Goal: Task Accomplishment & Management: Complete application form

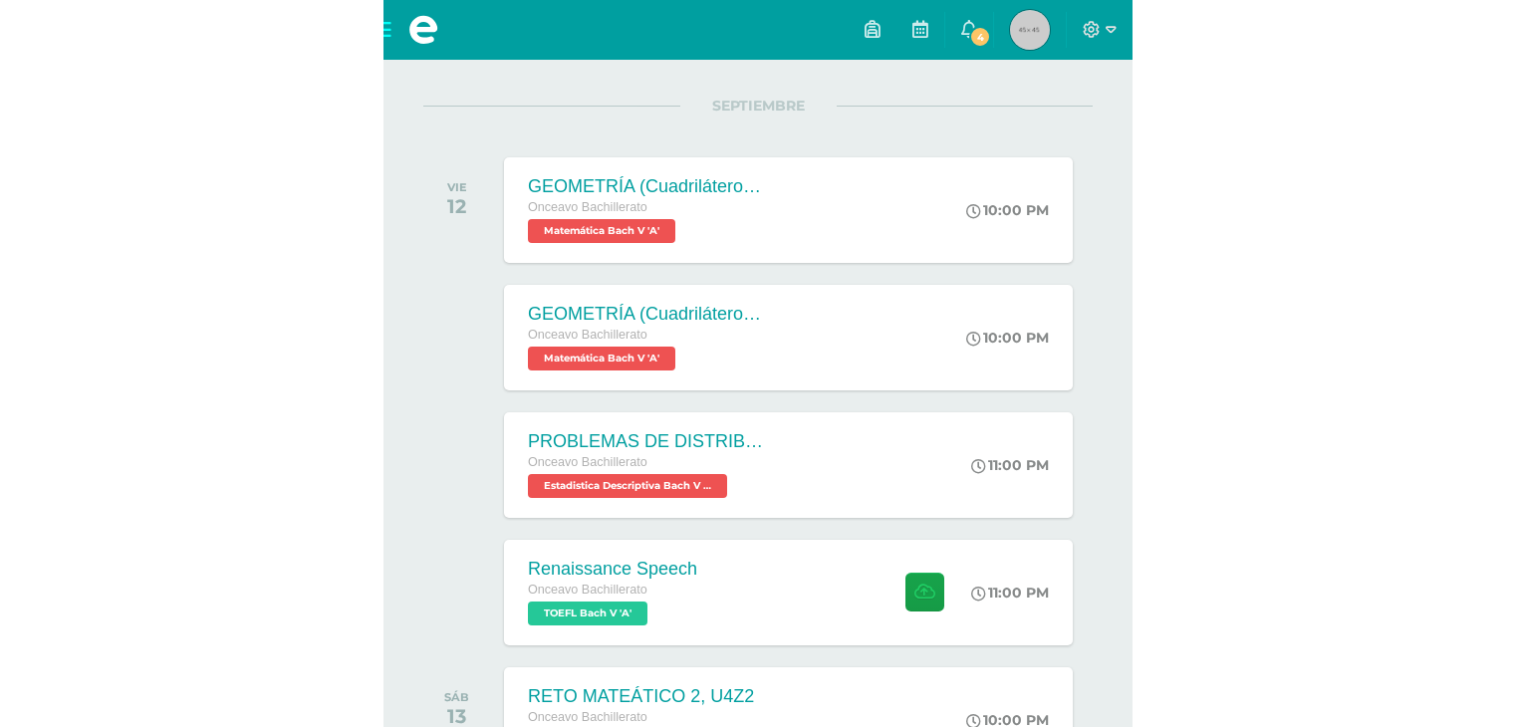
scroll to position [534, 0]
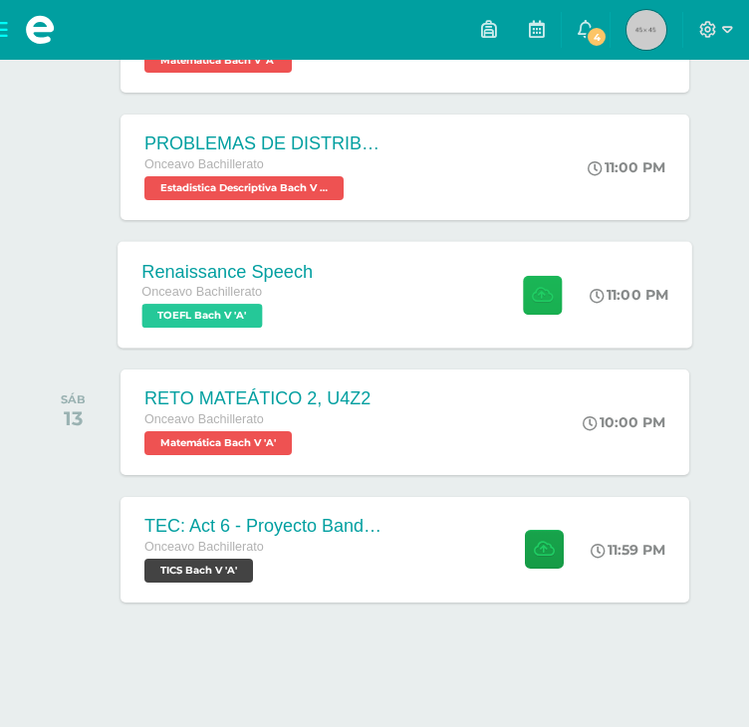
click at [534, 304] on button at bounding box center [542, 294] width 39 height 39
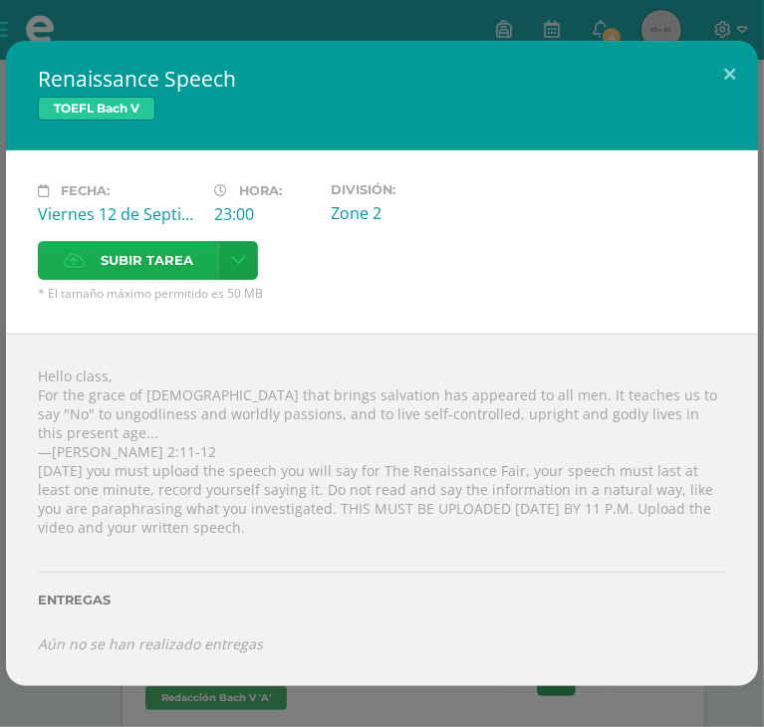
click at [193, 242] on span "Subir tarea" at bounding box center [147, 260] width 93 height 37
click at [0, 0] on input "Subir tarea" at bounding box center [0, 0] width 0 height 0
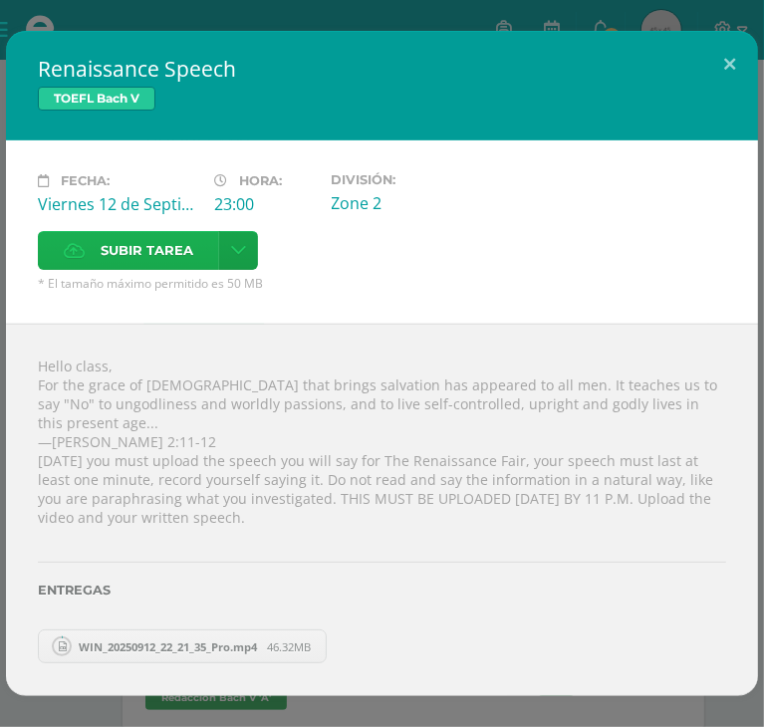
click at [219, 236] on label "Subir tarea" at bounding box center [128, 250] width 181 height 39
click at [0, 0] on input "Subir tarea" at bounding box center [0, 0] width 0 height 0
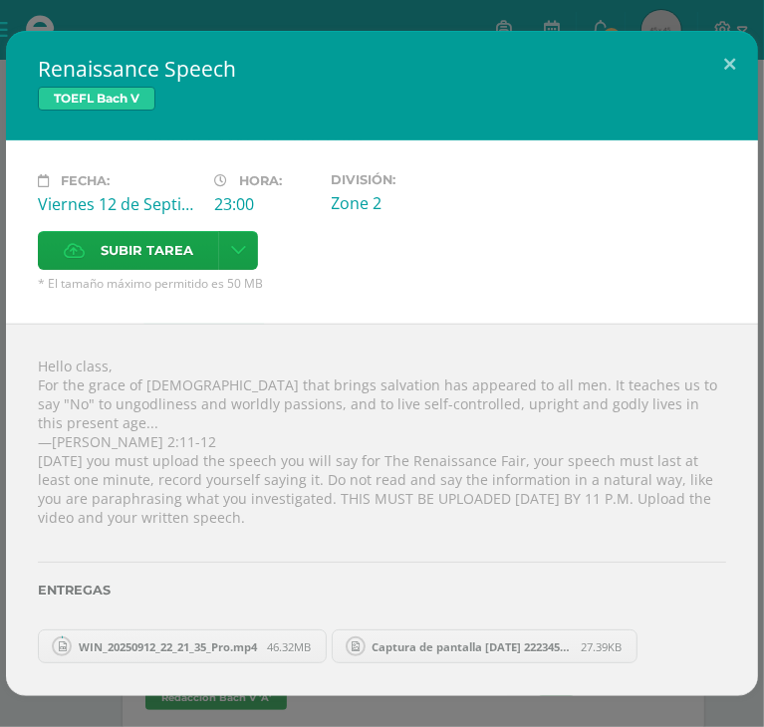
click at [146, 585] on div "Entregas" at bounding box center [382, 584] width 688 height 82
click at [150, 585] on div "Entregas" at bounding box center [382, 584] width 688 height 82
click at [151, 586] on div "Entregas" at bounding box center [382, 584] width 688 height 82
click at [179, 588] on div "Entregas" at bounding box center [382, 584] width 688 height 82
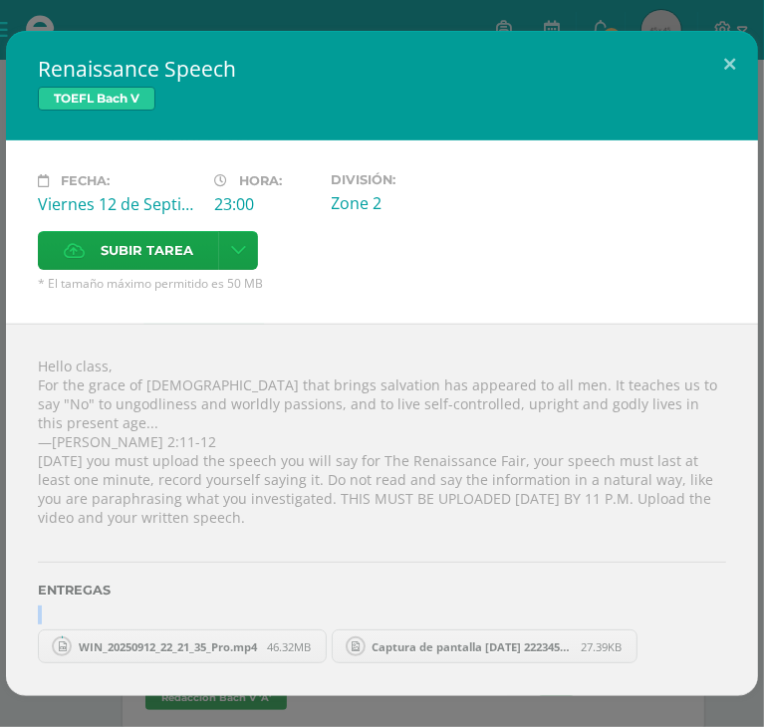
click at [185, 591] on div "Entregas" at bounding box center [382, 584] width 688 height 82
click at [141, 639] on span "WIN_20250912_22_21_35_Pro.mp4" at bounding box center [168, 646] width 198 height 15
click at [140, 639] on span "WIN_20250912_22_21_35_Pro.mp4" at bounding box center [168, 646] width 198 height 15
click at [304, 639] on span "46.32MB" at bounding box center [289, 646] width 44 height 15
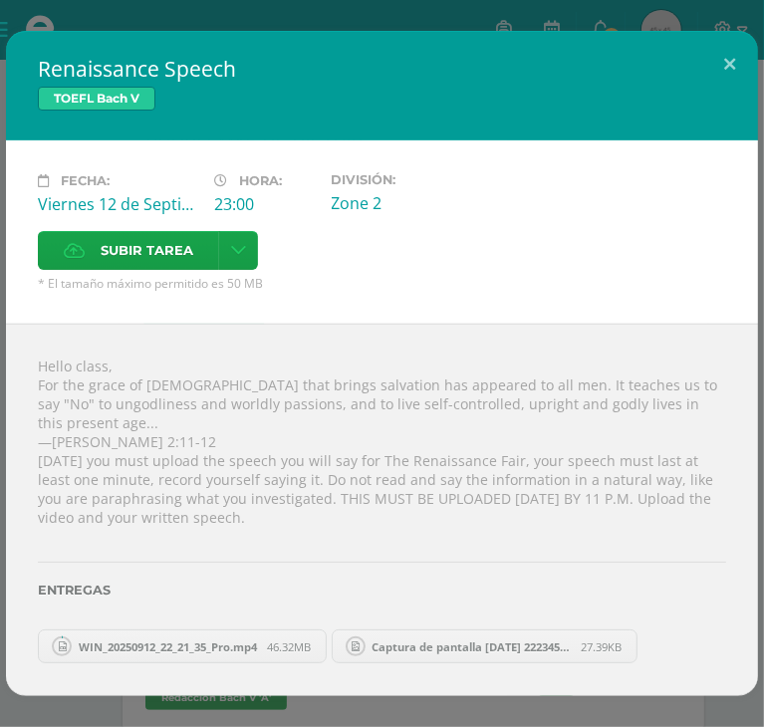
click at [616, 639] on span "27.39KB" at bounding box center [601, 646] width 41 height 15
click at [364, 637] on circle at bounding box center [356, 646] width 18 height 18
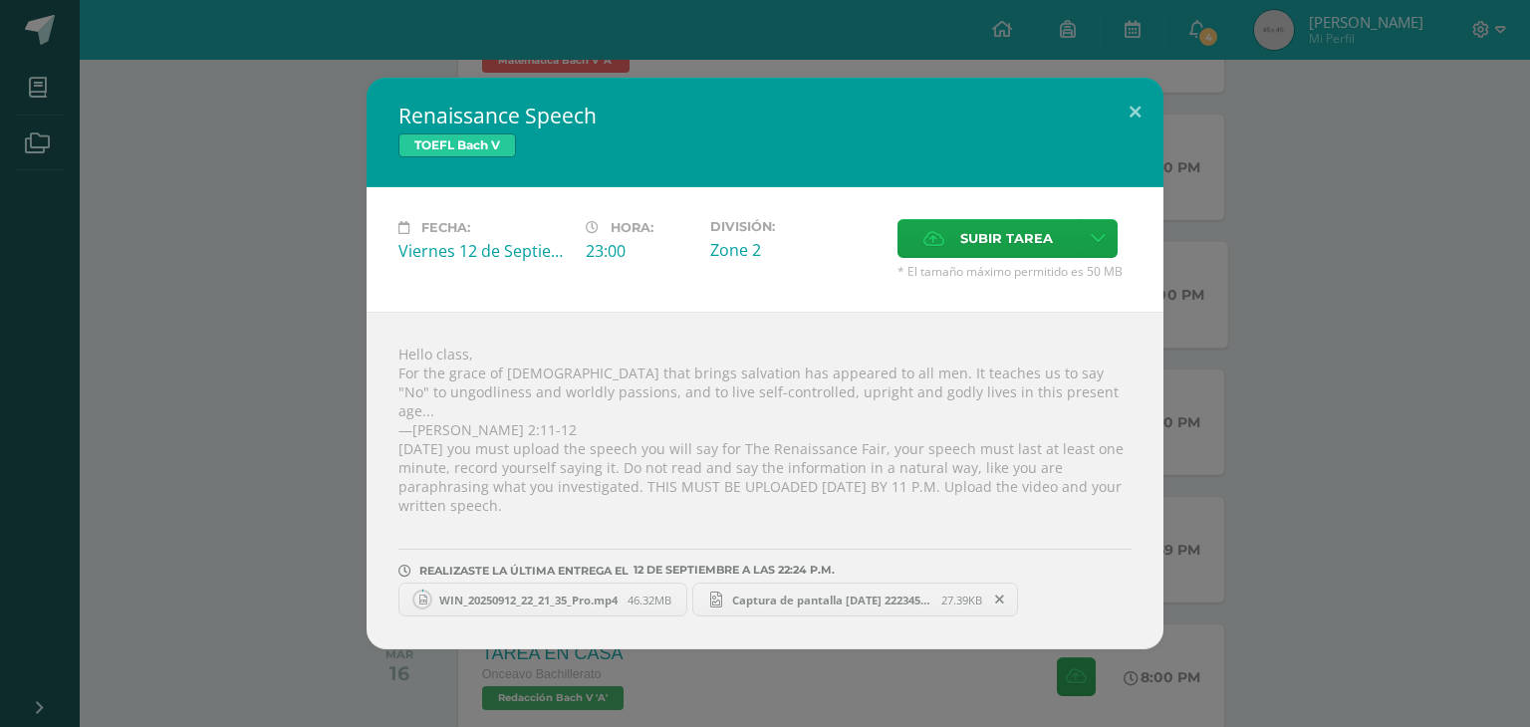
click at [566, 57] on div "Renaissance Speech TOEFL Bach V Fecha: Viernes 12 de Septiembre Hora: 23:00 Div…" at bounding box center [765, 363] width 1530 height 727
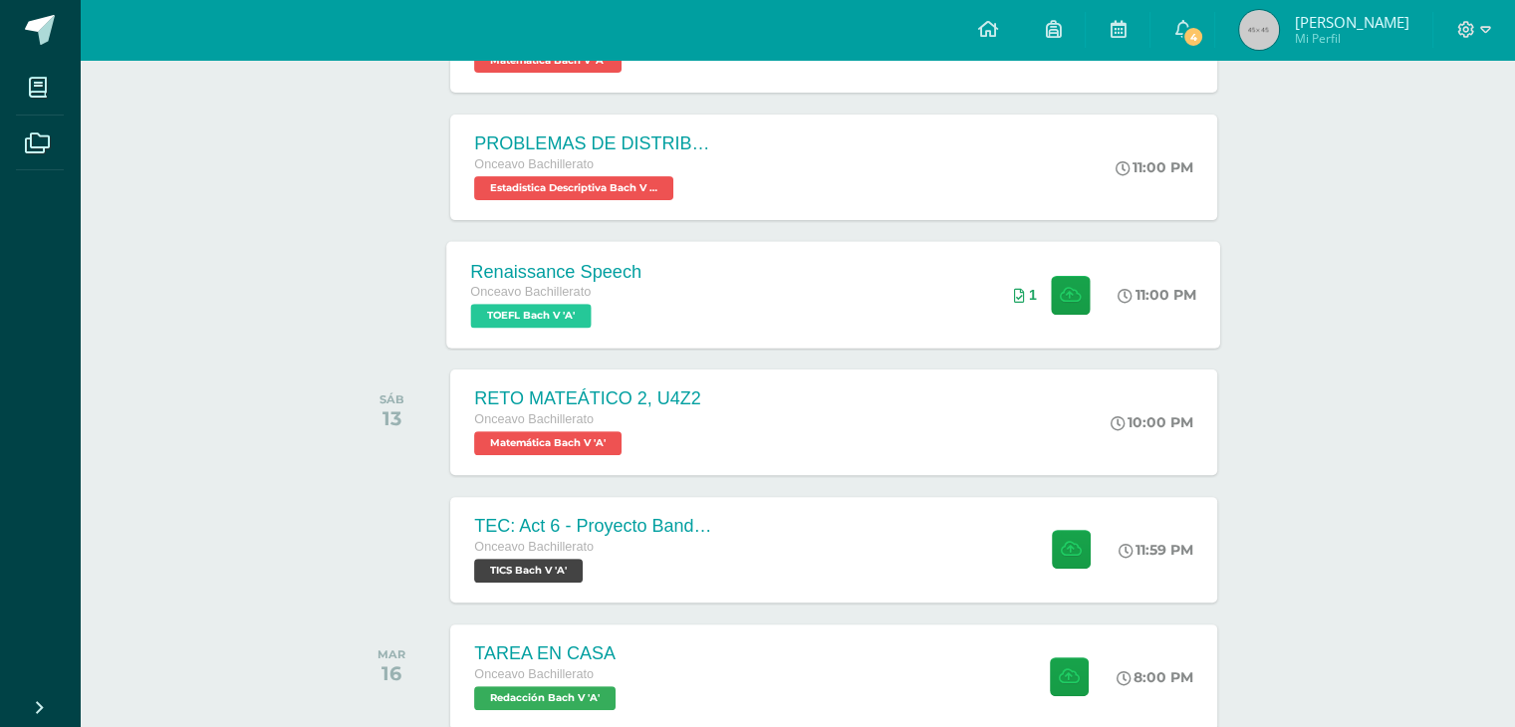
click at [944, 288] on div "Renaissance Speech Onceavo Bachillerato TOEFL Bach V 'A' 11:00 PM 1 Renaissance…" at bounding box center [834, 294] width 774 height 107
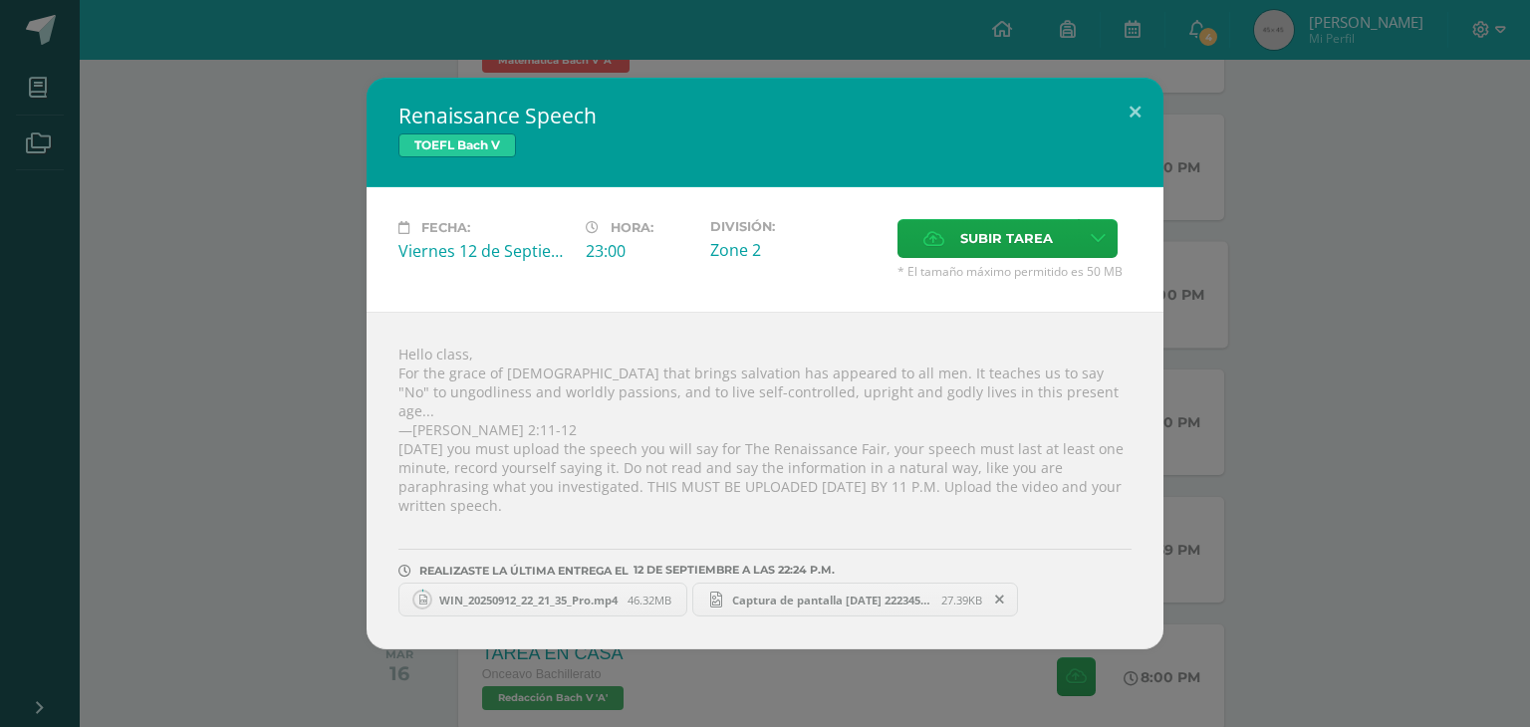
drag, startPoint x: 506, startPoint y: 582, endPoint x: 605, endPoint y: 589, distance: 99.8
click at [507, 592] on span "WIN_20250912_22_21_35_Pro.mp4" at bounding box center [528, 599] width 198 height 15
click at [641, 592] on span "46.32MB" at bounding box center [649, 599] width 44 height 15
click at [645, 592] on span "46.32MB" at bounding box center [649, 599] width 44 height 15
click at [664, 592] on span "46.32MB" at bounding box center [649, 599] width 44 height 15
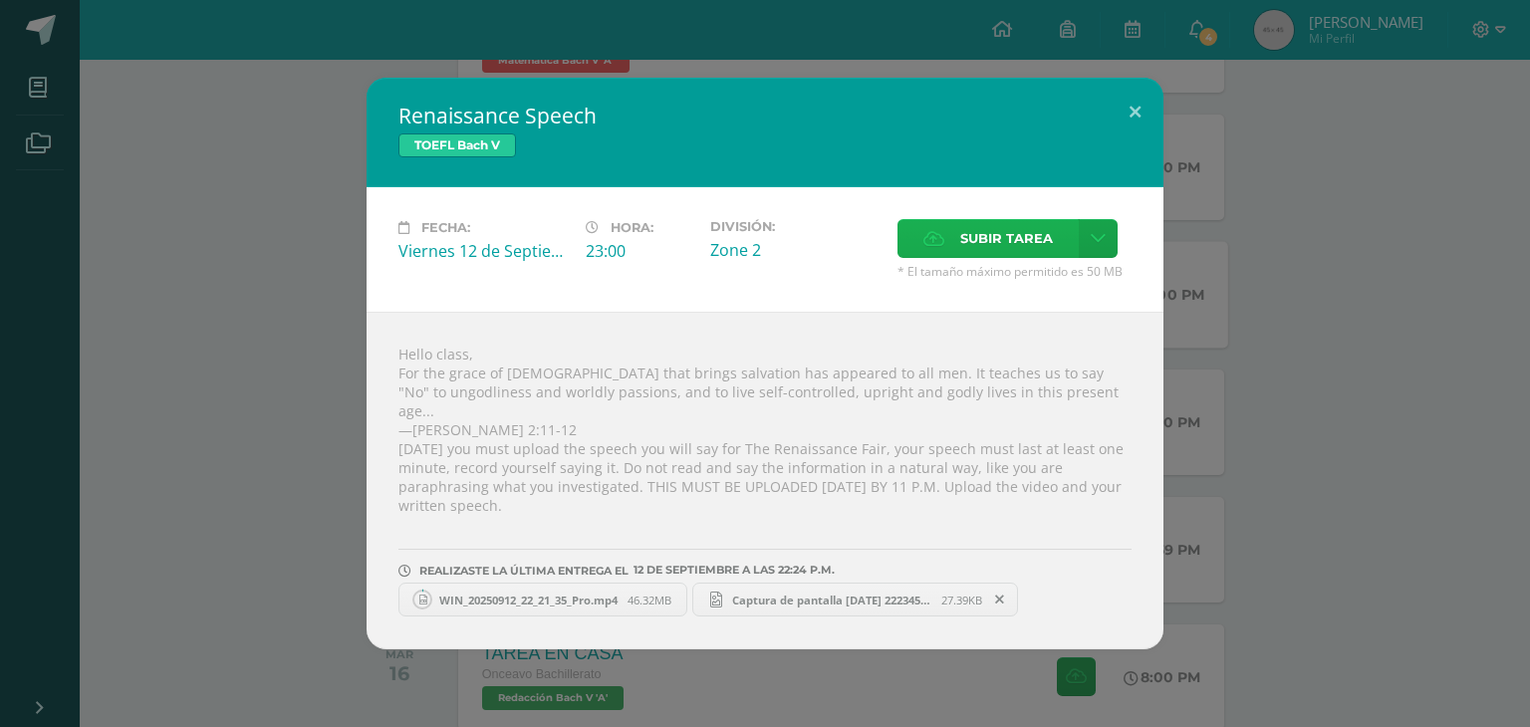
drag, startPoint x: 663, startPoint y: 579, endPoint x: 1044, endPoint y: 264, distance: 493.7
click at [1031, 280] on span "* El tamaño máximo permitido es 50 MB" at bounding box center [1014, 271] width 234 height 17
click at [1044, 257] on span "Subir tarea" at bounding box center [1006, 238] width 93 height 37
click at [0, 0] on input "Subir tarea" at bounding box center [0, 0] width 0 height 0
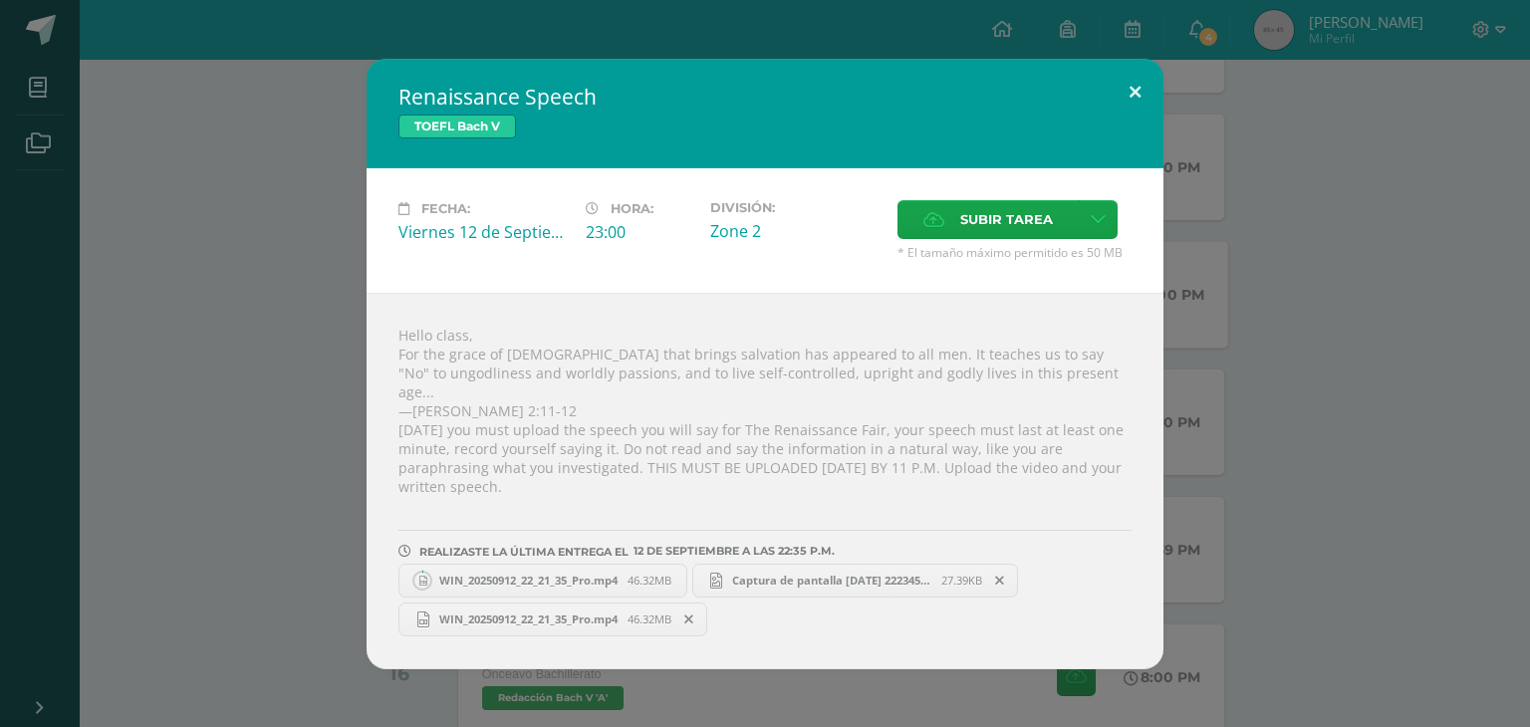
click at [1145, 120] on button at bounding box center [1134, 93] width 57 height 68
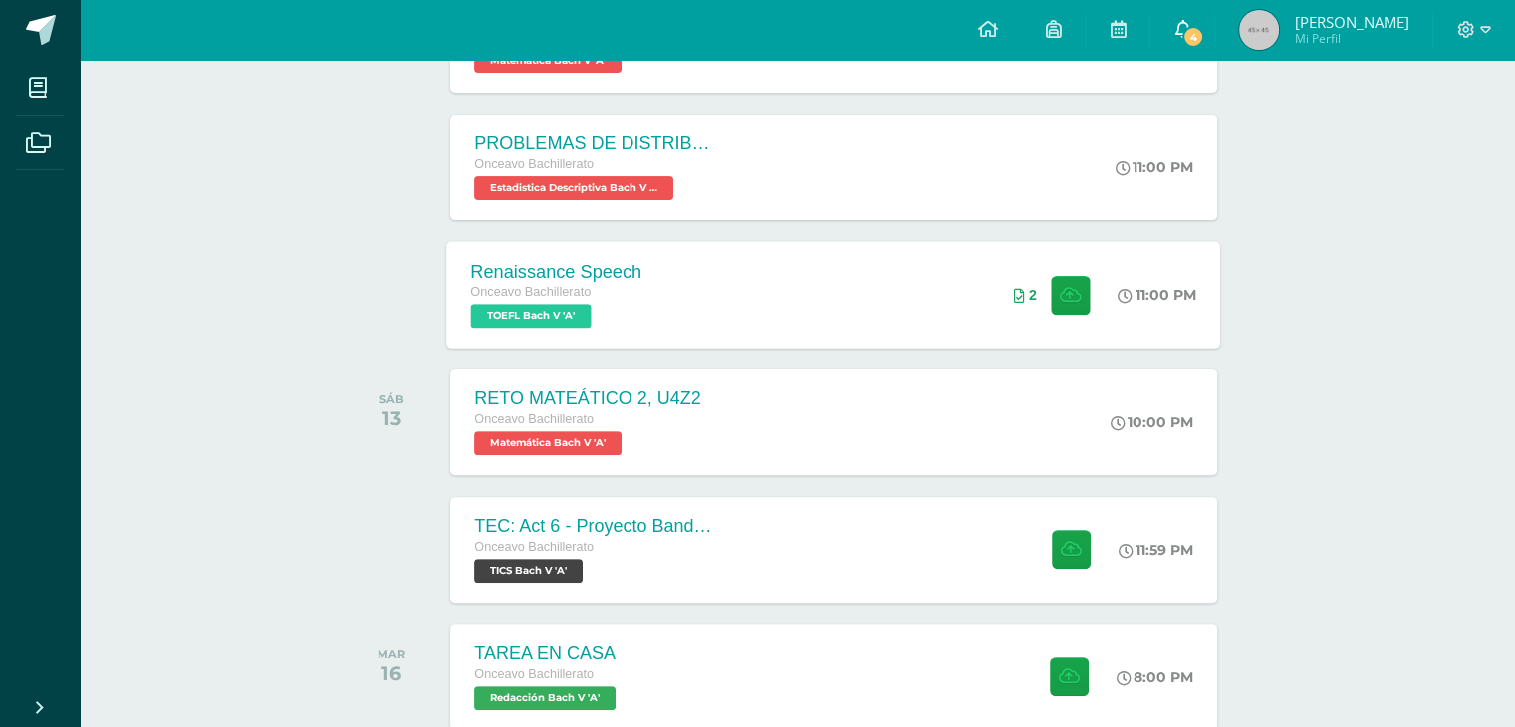
click at [1190, 25] on icon at bounding box center [1182, 29] width 16 height 18
